Goal: Task Accomplishment & Management: Use online tool/utility

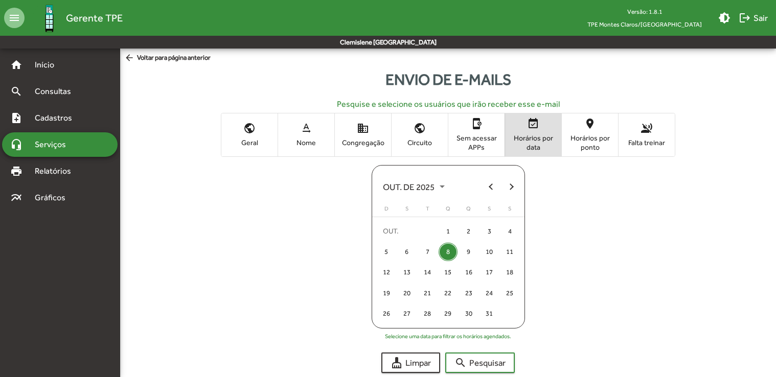
scroll to position [24, 0]
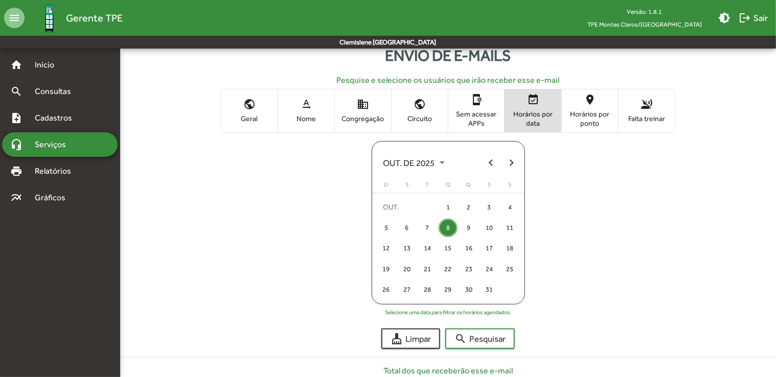
click at [714, 110] on div "public Geral text_rotation_none Nome domain Congregação public Circuito app_blo…" at bounding box center [448, 110] width 640 height 43
click at [38, 144] on span "Serviços" at bounding box center [54, 145] width 51 height 12
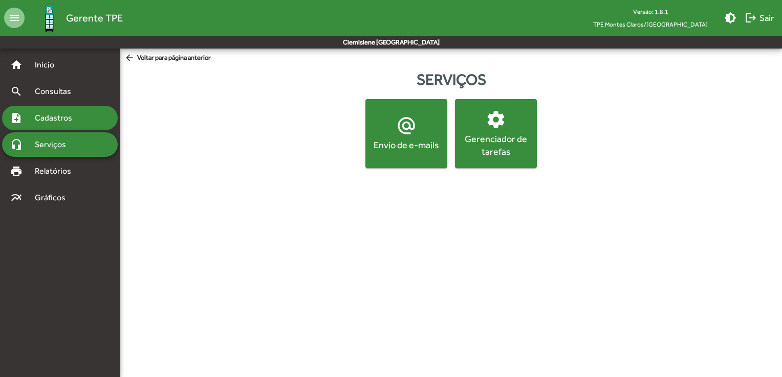
click at [75, 122] on span "Cadastros" at bounding box center [57, 118] width 57 height 12
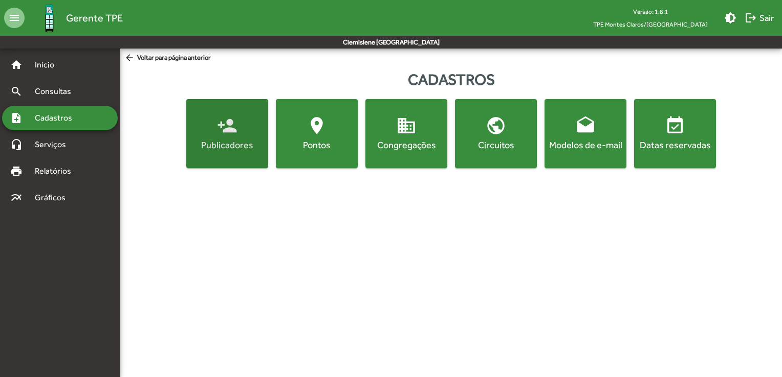
click at [224, 161] on button "person_add Publicadores" at bounding box center [227, 133] width 82 height 69
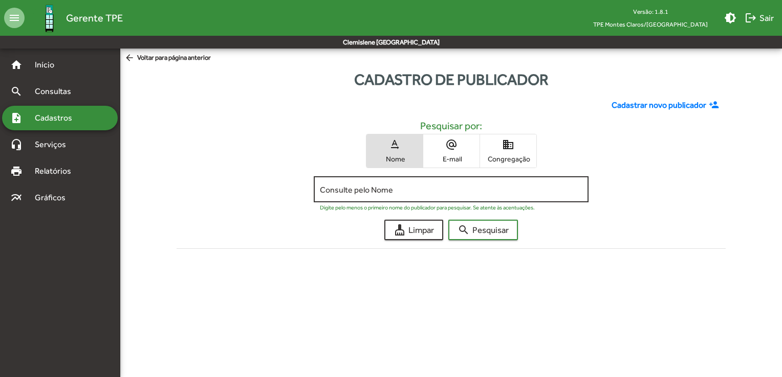
click at [374, 188] on input "Consulte pelo Nome" at bounding box center [451, 189] width 262 height 9
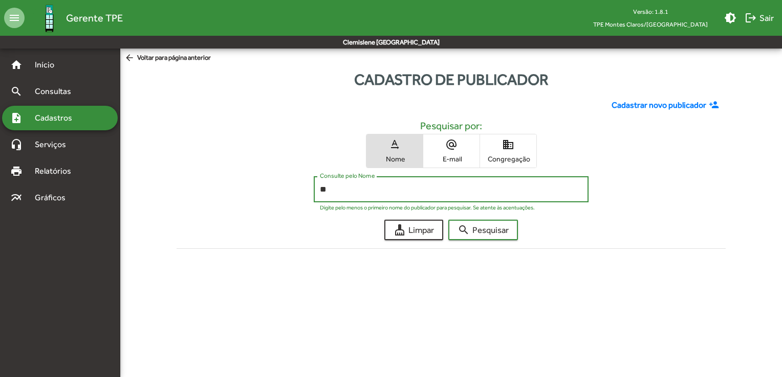
type input "*"
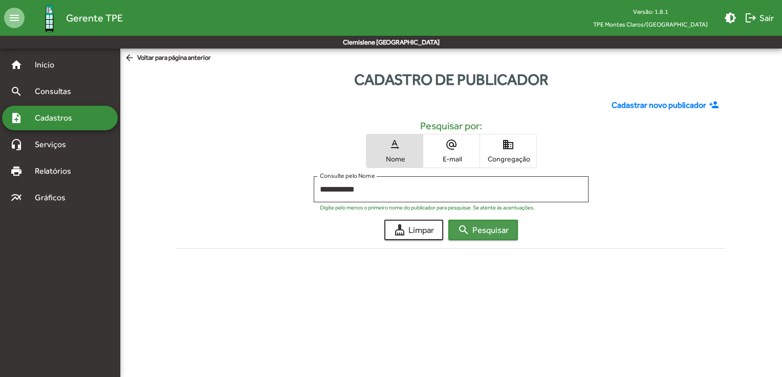
click at [477, 234] on span "search Pesquisar" at bounding box center [482, 230] width 51 height 18
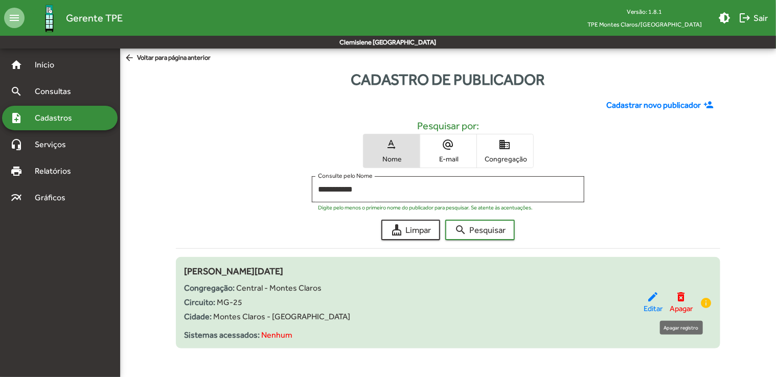
click at [679, 296] on mat-icon "delete_forever" at bounding box center [682, 297] width 12 height 12
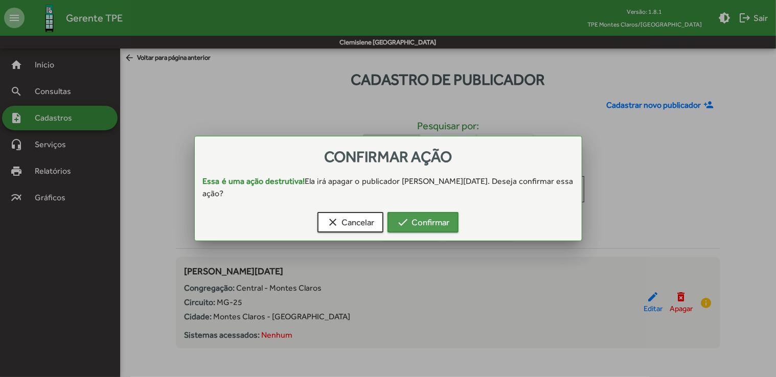
click at [420, 227] on span "check Confirmar" at bounding box center [423, 222] width 53 height 18
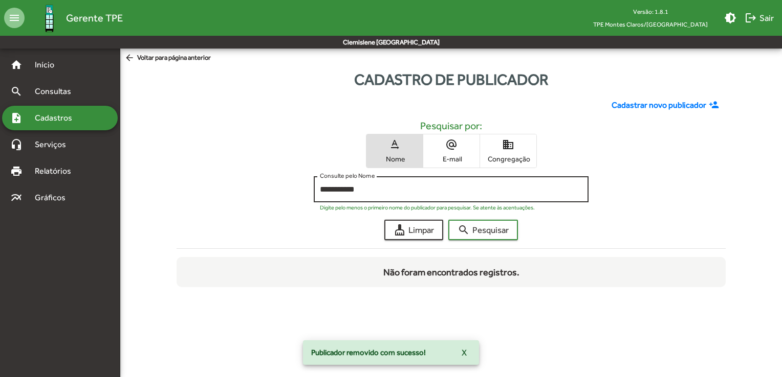
click at [365, 187] on input "**********" at bounding box center [451, 189] width 262 height 9
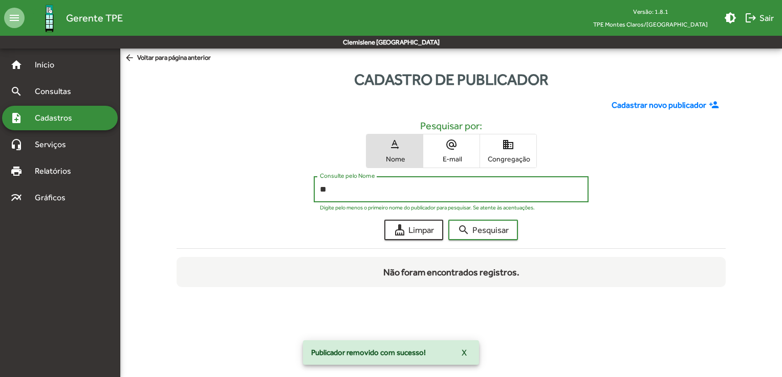
type input "*"
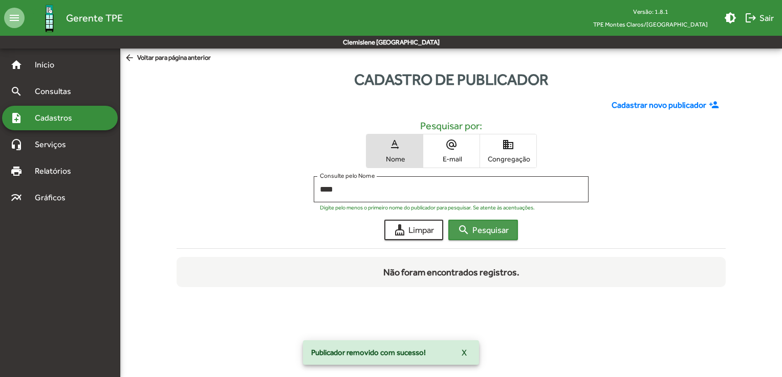
click at [501, 235] on span "search Pesquisar" at bounding box center [482, 230] width 51 height 18
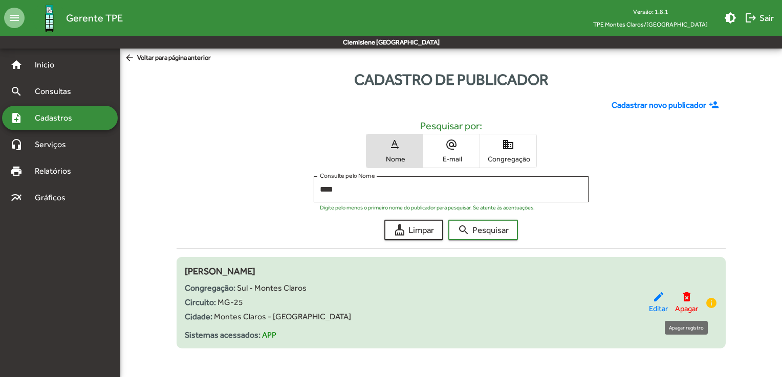
click at [683, 301] on mat-icon "delete_forever" at bounding box center [686, 297] width 12 height 12
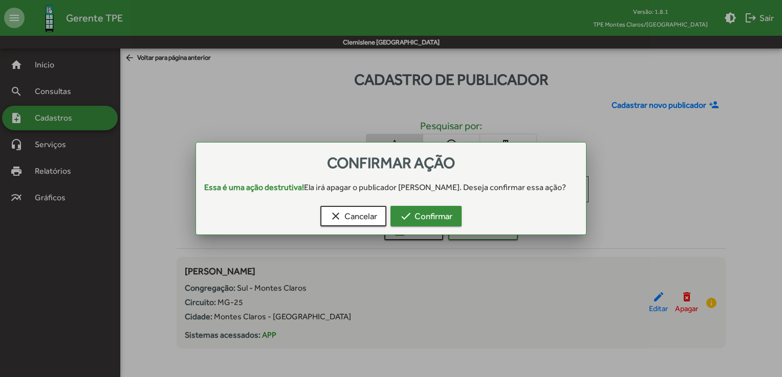
click at [448, 221] on span "check Confirmar" at bounding box center [425, 216] width 53 height 18
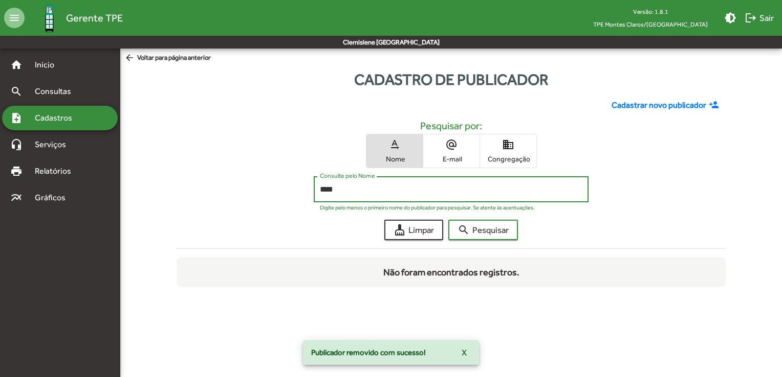
click at [347, 192] on input "****" at bounding box center [451, 189] width 262 height 9
type input "*"
type input "***"
click at [503, 234] on span "search Pesquisar" at bounding box center [482, 230] width 51 height 18
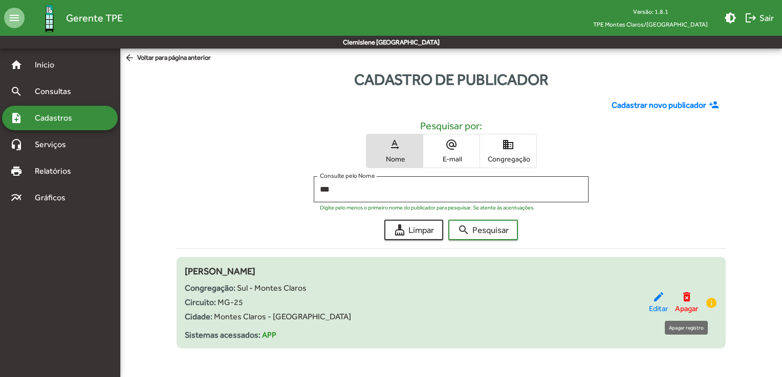
click at [684, 298] on mat-icon "delete_forever" at bounding box center [686, 297] width 12 height 12
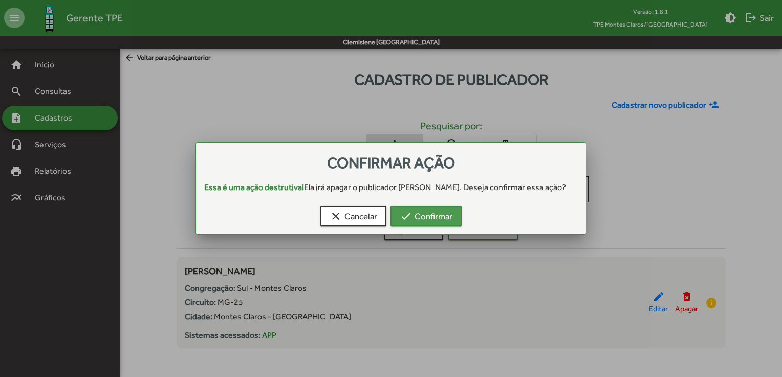
click at [419, 226] on span "check Confirmar" at bounding box center [425, 216] width 53 height 18
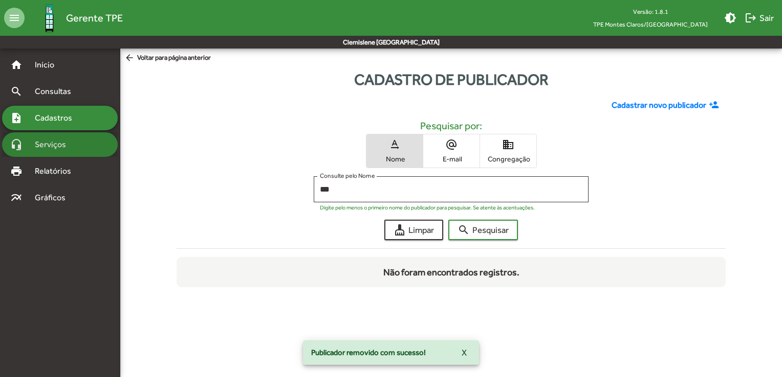
click at [57, 148] on span "Serviços" at bounding box center [54, 145] width 51 height 12
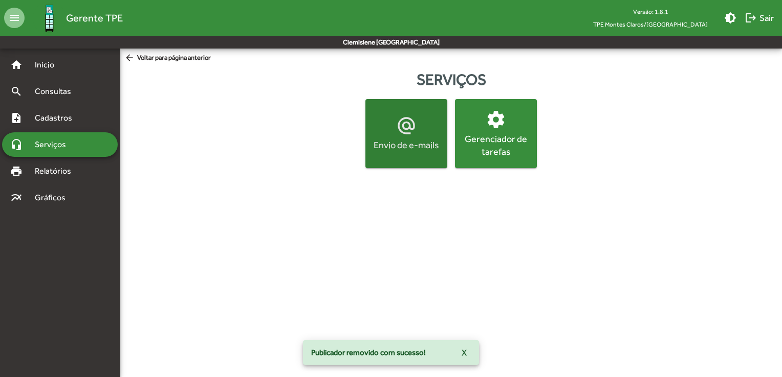
click at [432, 141] on div "Envio de e-mails" at bounding box center [406, 145] width 78 height 13
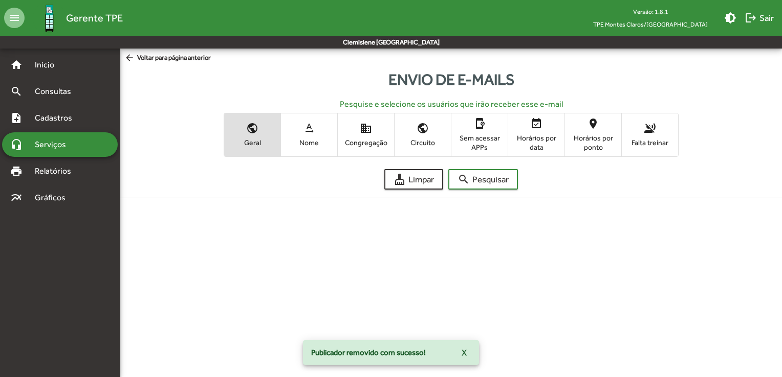
click at [639, 146] on span "Falta treinar" at bounding box center [649, 142] width 51 height 9
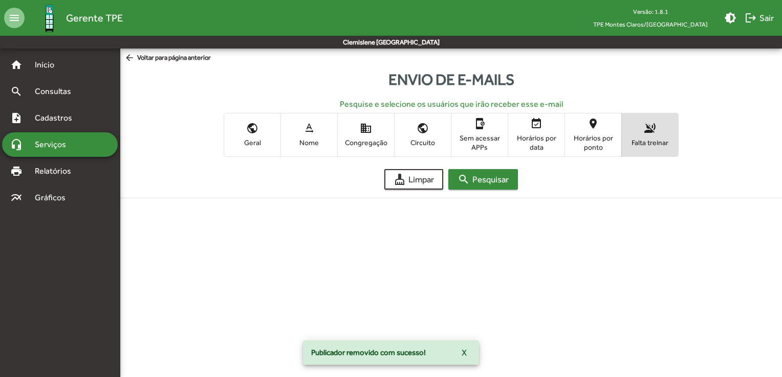
click at [485, 180] on span "search Pesquisar" at bounding box center [482, 179] width 51 height 18
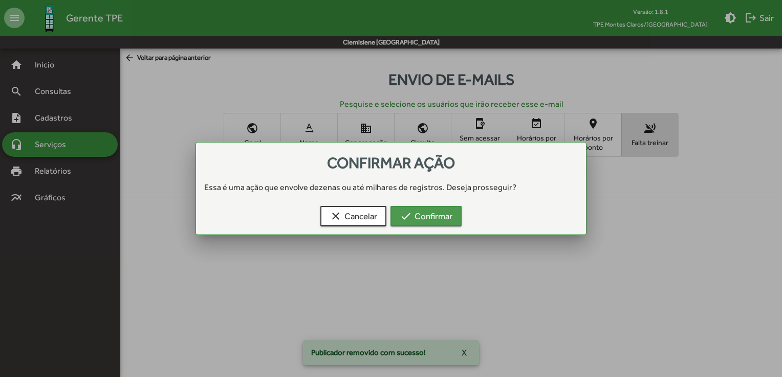
click at [446, 215] on span "check Confirmar" at bounding box center [425, 216] width 53 height 18
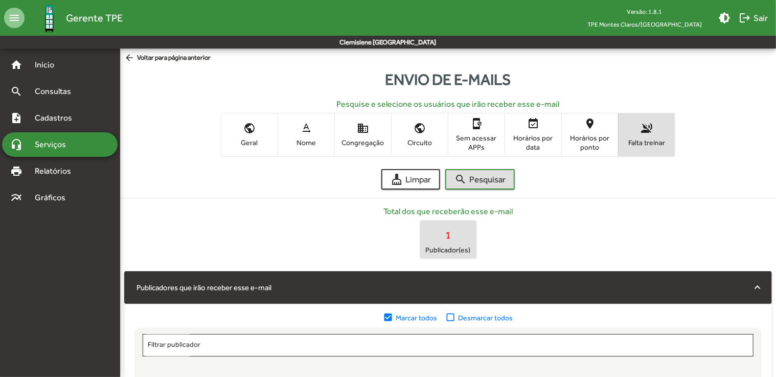
click at [70, 142] on span "Serviços" at bounding box center [54, 145] width 51 height 12
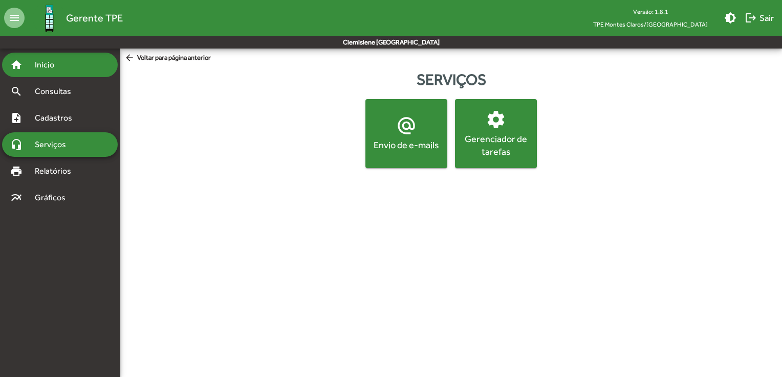
click at [45, 64] on span "Início" at bounding box center [49, 65] width 40 height 12
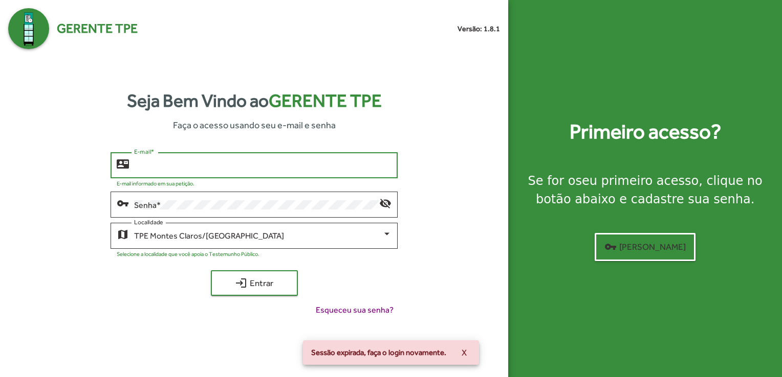
click at [161, 170] on input "E-mail *" at bounding box center [262, 165] width 257 height 9
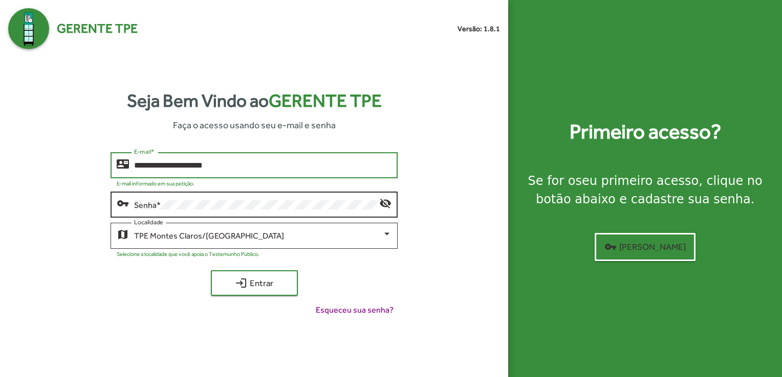
type input "**********"
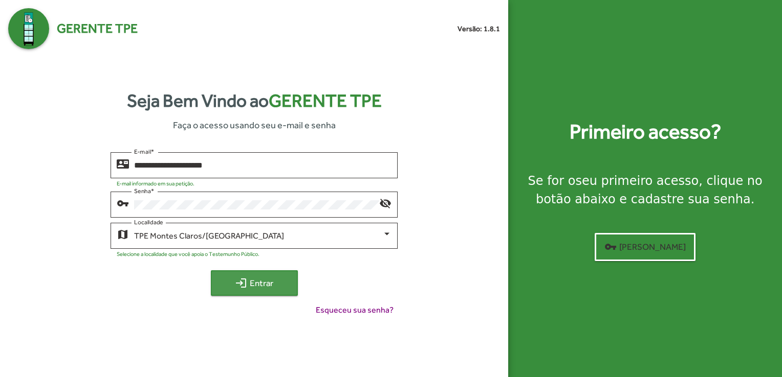
click at [221, 275] on span "login Entrar" at bounding box center [254, 283] width 69 height 18
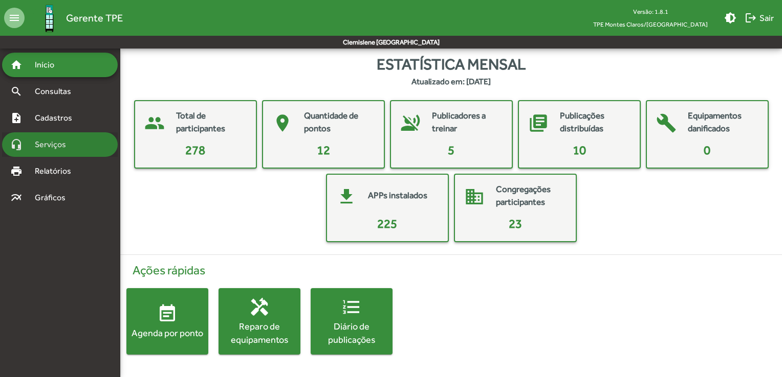
click at [63, 152] on div "headset_mic Serviços" at bounding box center [60, 144] width 116 height 25
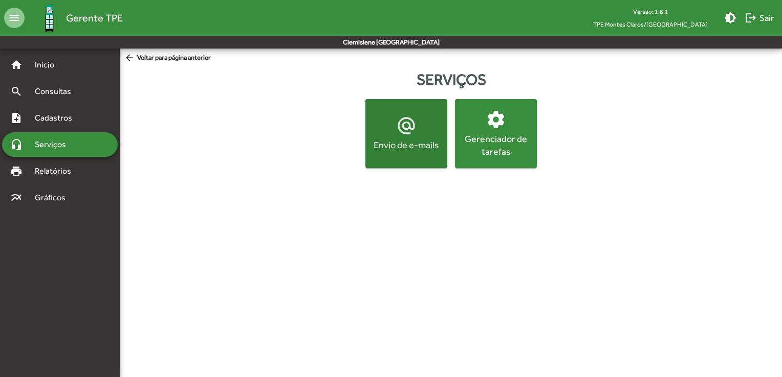
drag, startPoint x: 415, startPoint y: 146, endPoint x: 426, endPoint y: 145, distance: 10.3
click at [426, 145] on div "Envio de e-mails" at bounding box center [406, 145] width 78 height 13
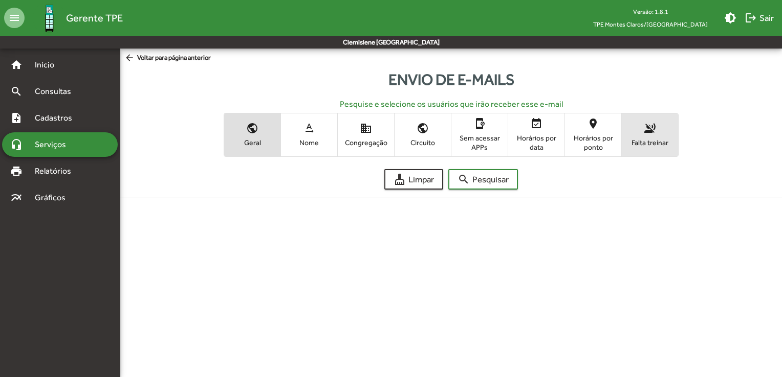
click at [641, 131] on span "voice_over_off Falta treinar" at bounding box center [649, 134] width 56 height 33
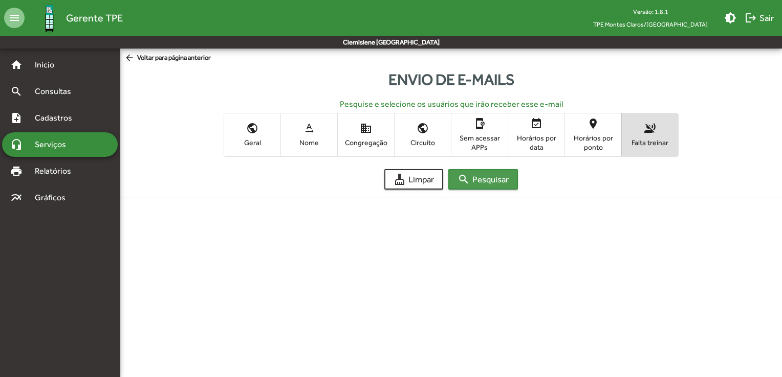
click at [487, 173] on span "search Pesquisar" at bounding box center [482, 179] width 51 height 18
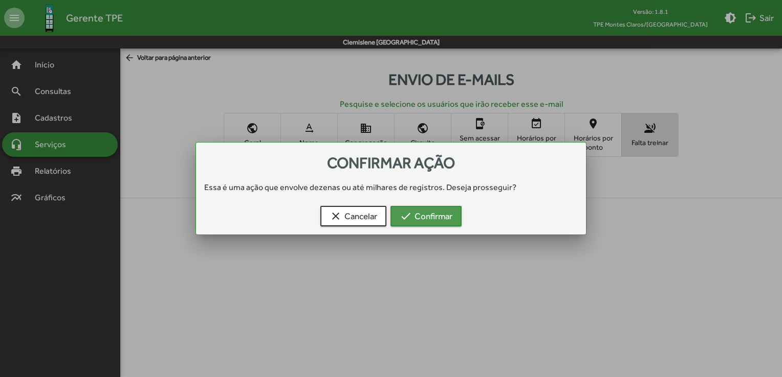
click at [458, 212] on button "check Confirmar" at bounding box center [425, 216] width 71 height 20
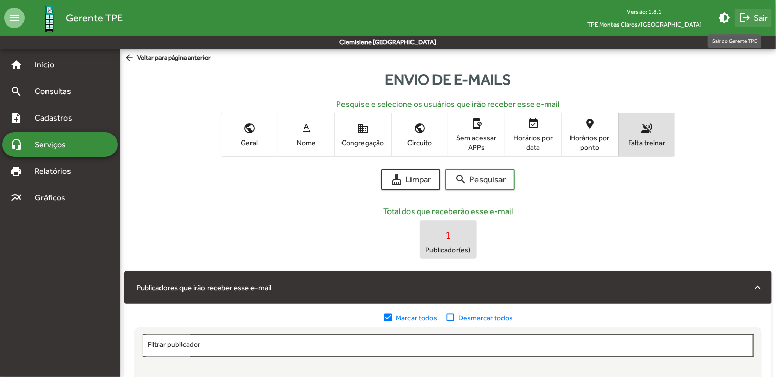
click at [755, 18] on span "logout Sair" at bounding box center [753, 18] width 29 height 18
